Goal: Check status: Check status

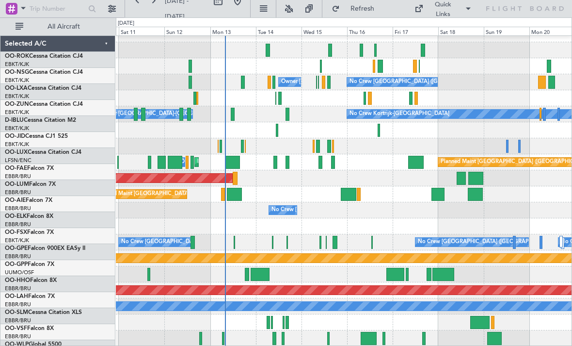
scroll to position [10, 0]
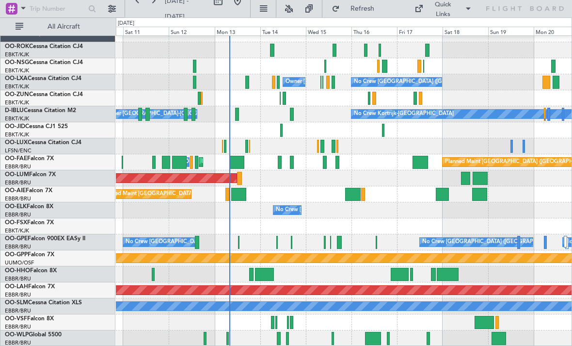
click at [503, 339] on div at bounding box center [499, 338] width 15 height 13
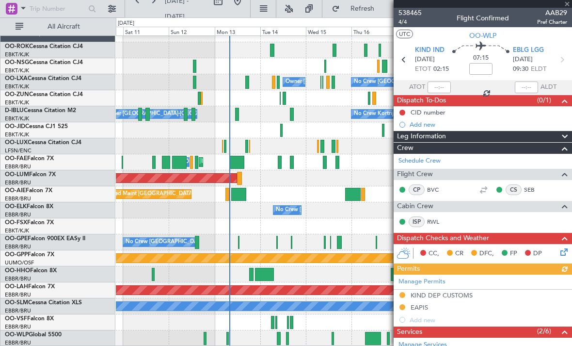
click at [566, 5] on div at bounding box center [483, 4] width 178 height 8
click at [567, 6] on span at bounding box center [568, 4] width 10 height 9
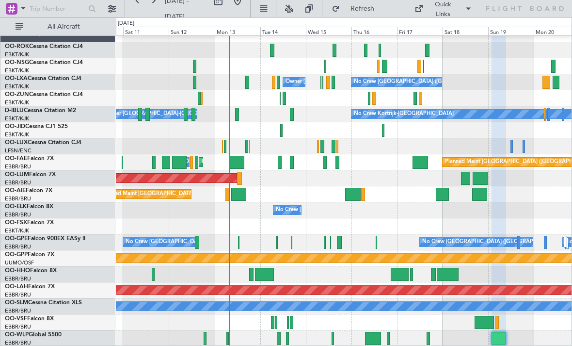
type input "0"
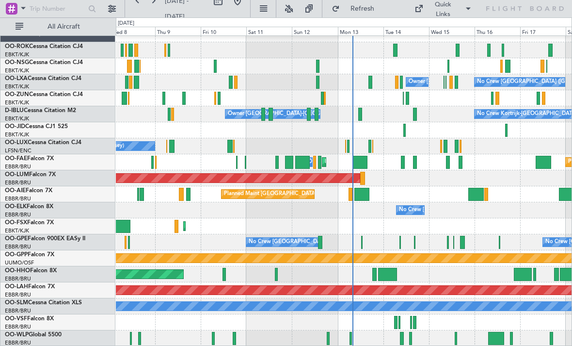
click at [456, 337] on div at bounding box center [456, 338] width 2 height 13
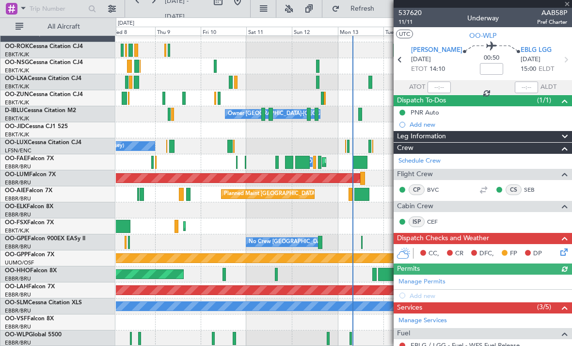
click at [567, 5] on div at bounding box center [483, 4] width 178 height 8
click at [567, 4] on span at bounding box center [568, 4] width 10 height 9
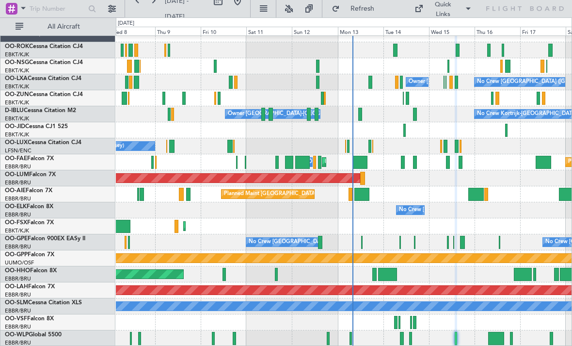
type input "0"
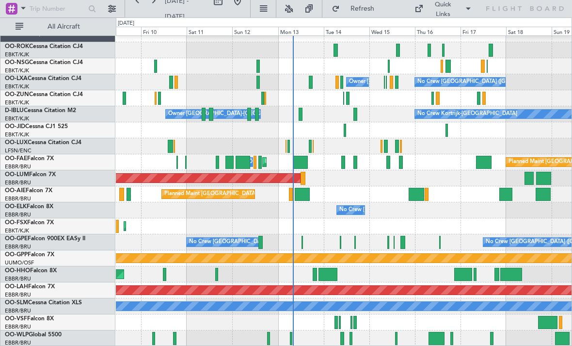
click at [397, 335] on div at bounding box center [396, 338] width 2 height 13
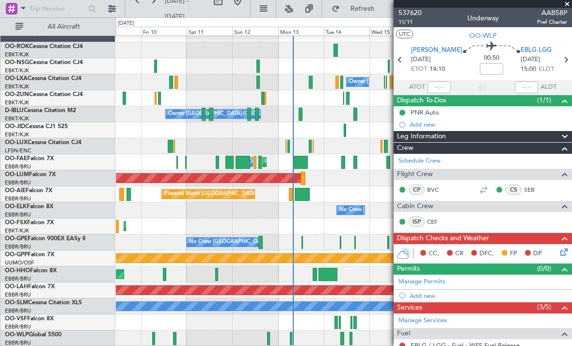
click at [571, 5] on span at bounding box center [568, 4] width 10 height 9
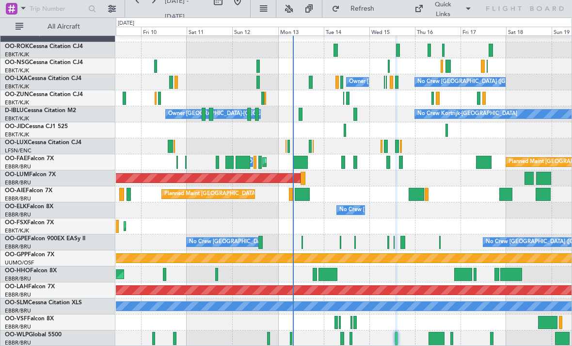
type input "0"
click at [434, 341] on div at bounding box center [437, 338] width 16 height 13
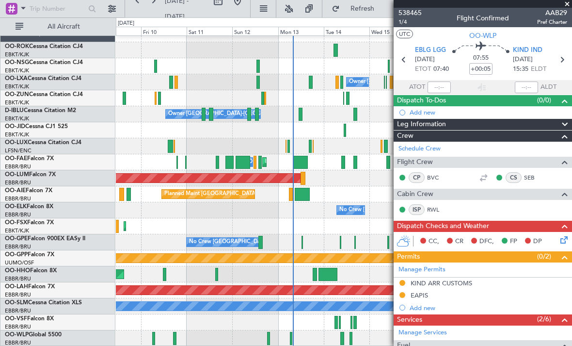
click at [569, 6] on span at bounding box center [568, 4] width 10 height 9
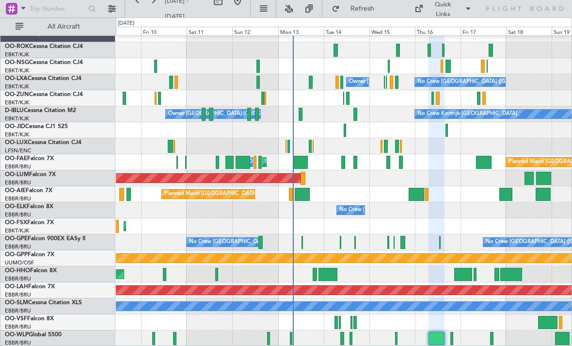
type input "0"
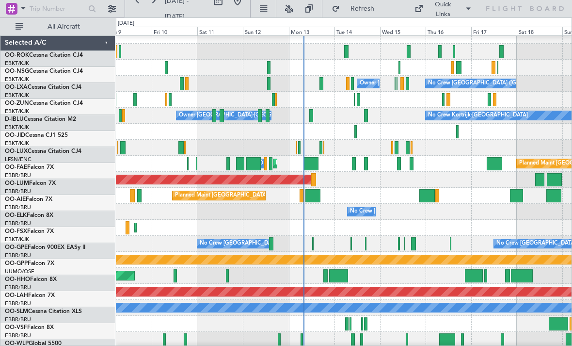
scroll to position [0, 0]
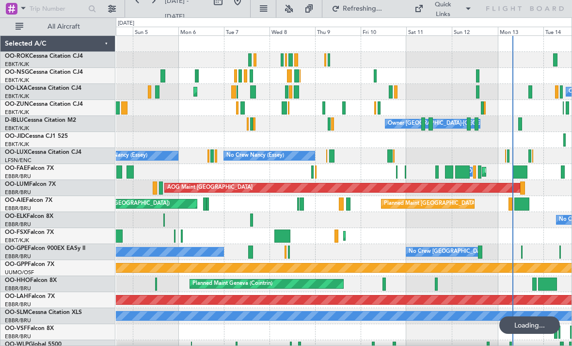
click at [434, 172] on div "Planned Maint Melsbroek Air Base Owner [GEOGRAPHIC_DATA]" at bounding box center [344, 172] width 456 height 16
click at [438, 175] on div at bounding box center [436, 171] width 3 height 13
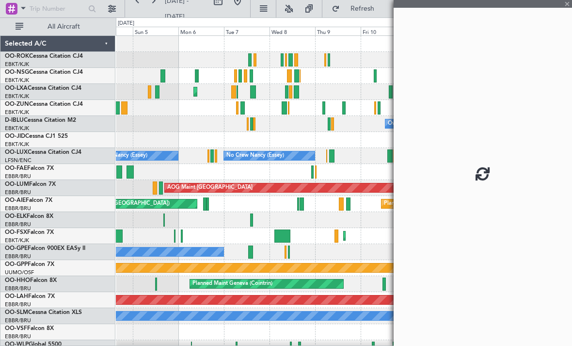
click at [435, 171] on div at bounding box center [483, 173] width 178 height 346
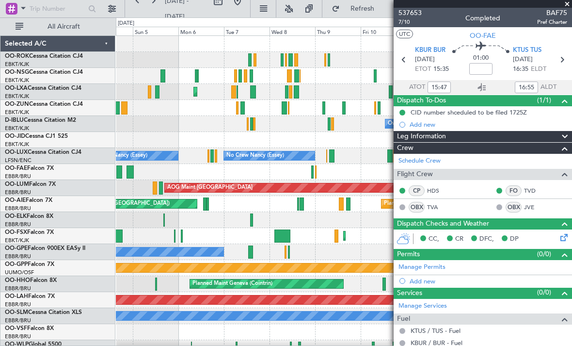
click at [569, 5] on span at bounding box center [568, 4] width 10 height 9
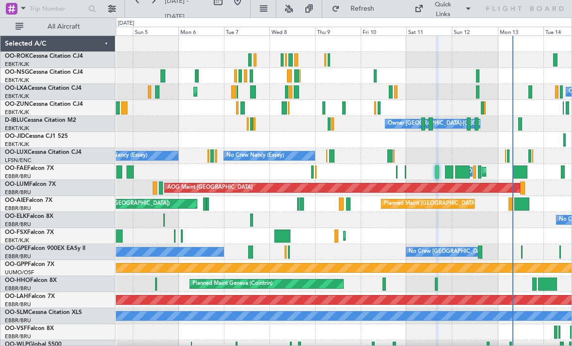
type input "0"
click at [448, 172] on div at bounding box center [449, 171] width 8 height 13
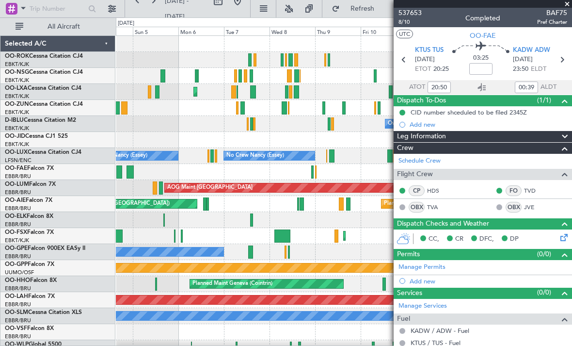
click at [566, 6] on span at bounding box center [568, 4] width 10 height 9
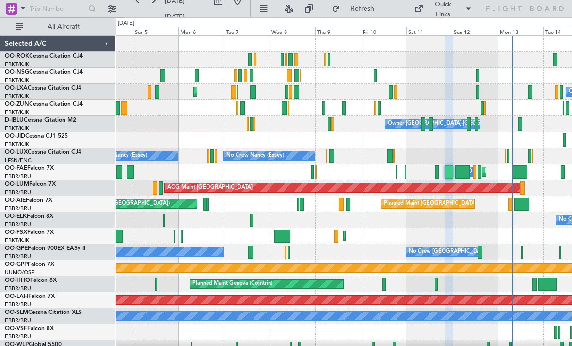
type input "0"
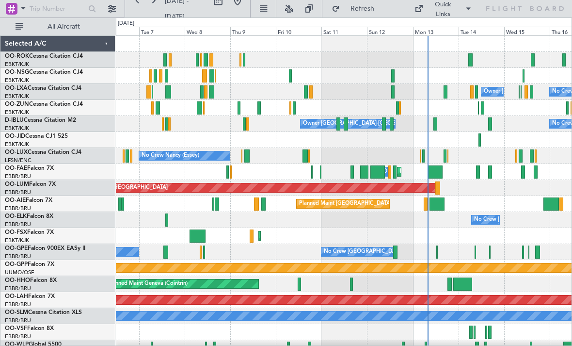
scroll to position [10, 0]
